Goal: Task Accomplishment & Management: Use online tool/utility

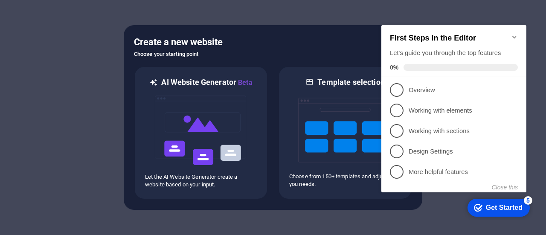
click at [305, 25] on div "Create a new website Choose your starting point AI Website Generator Beta Let t…" at bounding box center [273, 117] width 299 height 185
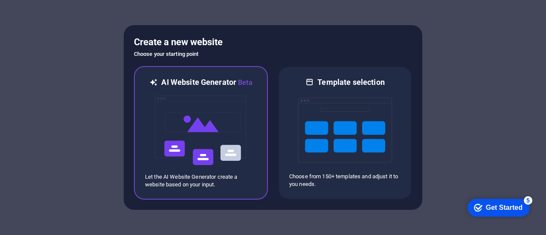
click at [210, 111] on img at bounding box center [201, 130] width 94 height 85
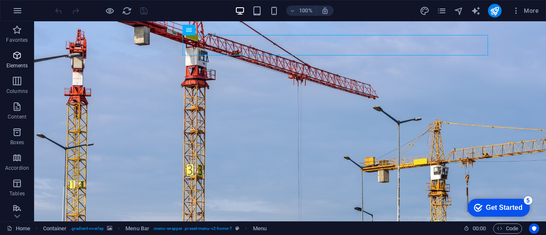
click at [16, 62] on p "Elements" at bounding box center [17, 65] width 22 height 7
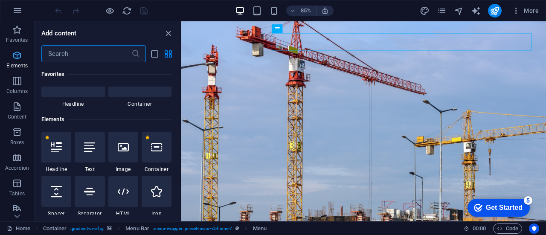
scroll to position [91, 0]
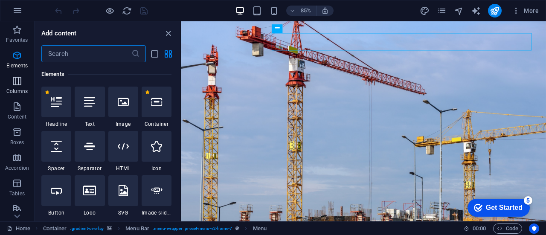
click at [17, 90] on p "Columns" at bounding box center [16, 91] width 21 height 7
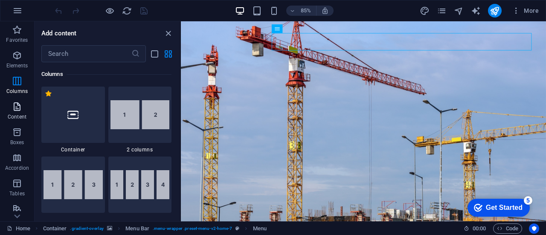
click at [17, 108] on icon "button" at bounding box center [17, 107] width 10 height 10
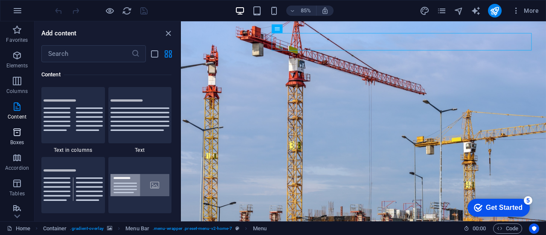
click at [13, 129] on icon "button" at bounding box center [17, 132] width 10 height 10
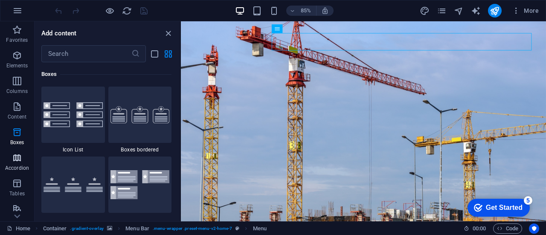
click at [19, 156] on icon "button" at bounding box center [17, 158] width 10 height 10
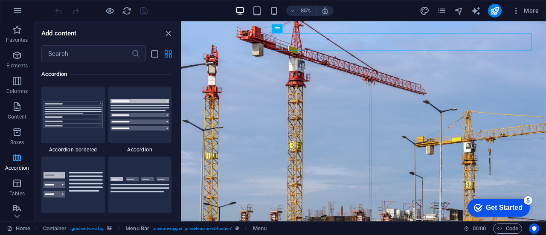
scroll to position [2723, 0]
click at [16, 6] on icon "button" at bounding box center [17, 11] width 10 height 10
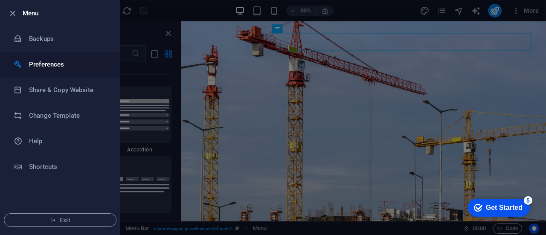
click at [32, 56] on li "Preferences" at bounding box center [59, 65] width 119 height 26
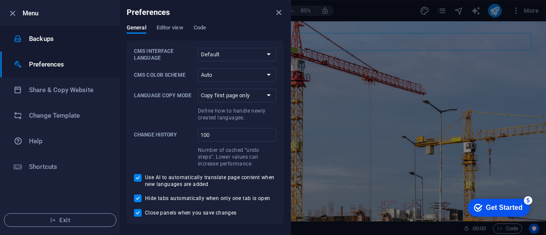
click at [35, 44] on li "Backups" at bounding box center [59, 39] width 119 height 26
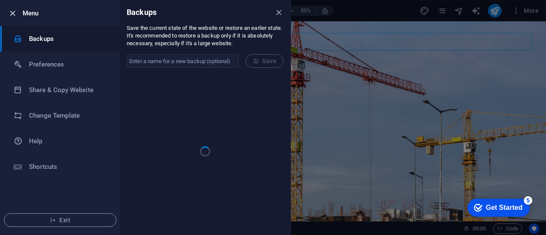
click at [11, 18] on button "button" at bounding box center [12, 13] width 10 height 10
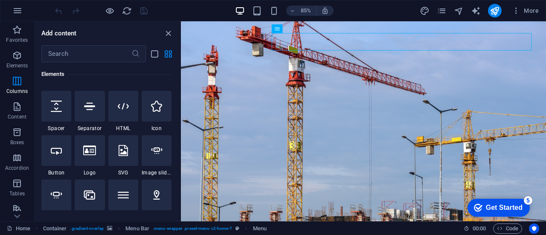
scroll to position [0, 0]
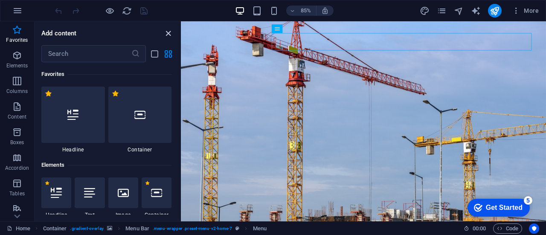
click at [169, 33] on icon "close panel" at bounding box center [168, 34] width 10 height 10
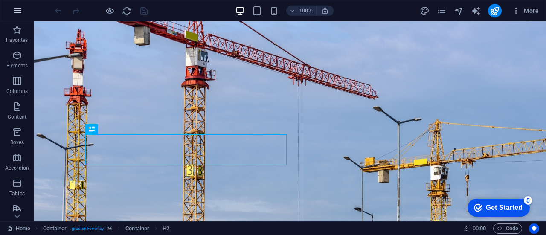
click at [15, 12] on icon "button" at bounding box center [17, 11] width 10 height 10
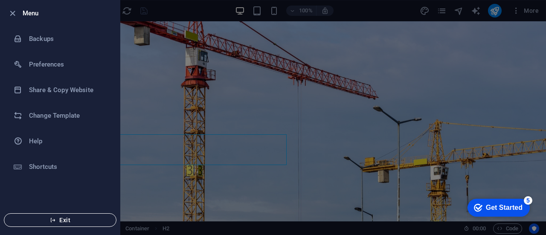
click at [51, 223] on icon "button" at bounding box center [53, 220] width 6 height 6
click at [57, 224] on button "Exit" at bounding box center [60, 220] width 113 height 14
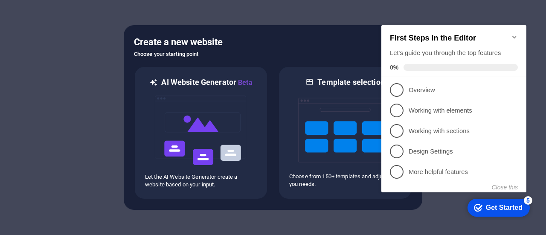
click at [310, 43] on h5 "Create a new website" at bounding box center [273, 42] width 278 height 14
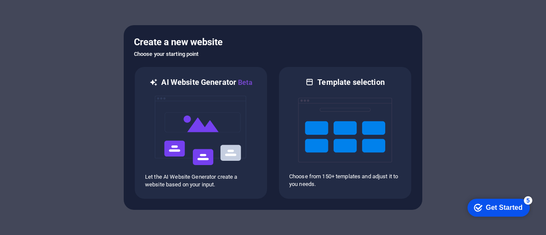
click at [493, 209] on div "Get Started" at bounding box center [504, 208] width 37 height 8
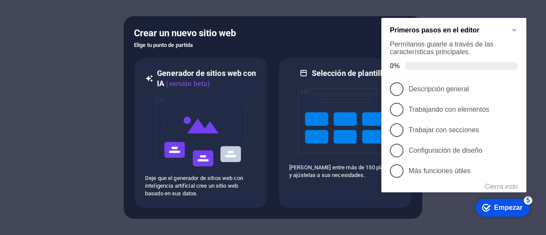
click at [75, 70] on div at bounding box center [273, 117] width 546 height 235
